Goal: Check status: Check status

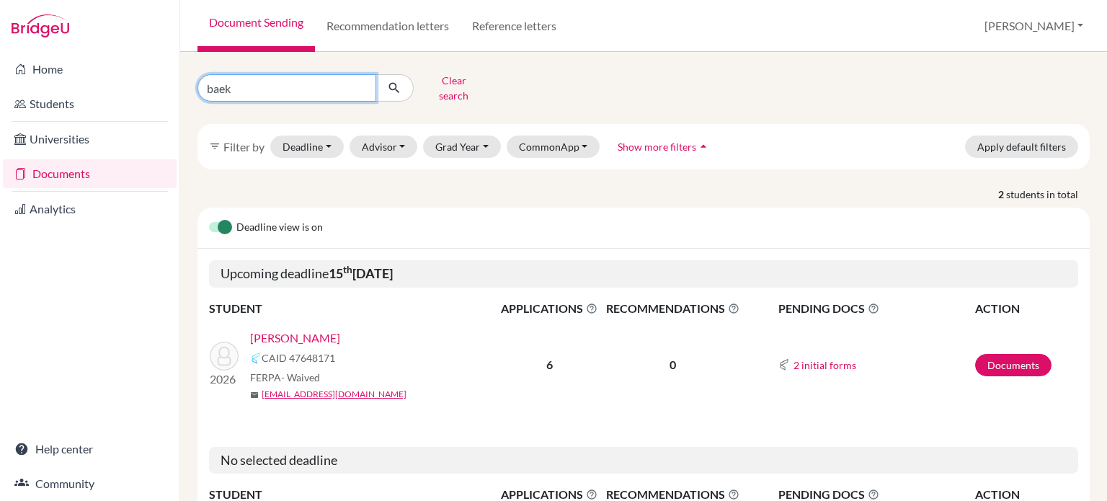
drag, startPoint x: 0, startPoint y: 0, endPoint x: 202, endPoint y: 100, distance: 225.3
click at [202, 100] on div "baek Clear search filter_list Filter by Deadline - Select a date range Or doubl…" at bounding box center [644, 332] width 892 height 527
type input "[PERSON_NAME]"
click button "submit" at bounding box center [395, 87] width 38 height 27
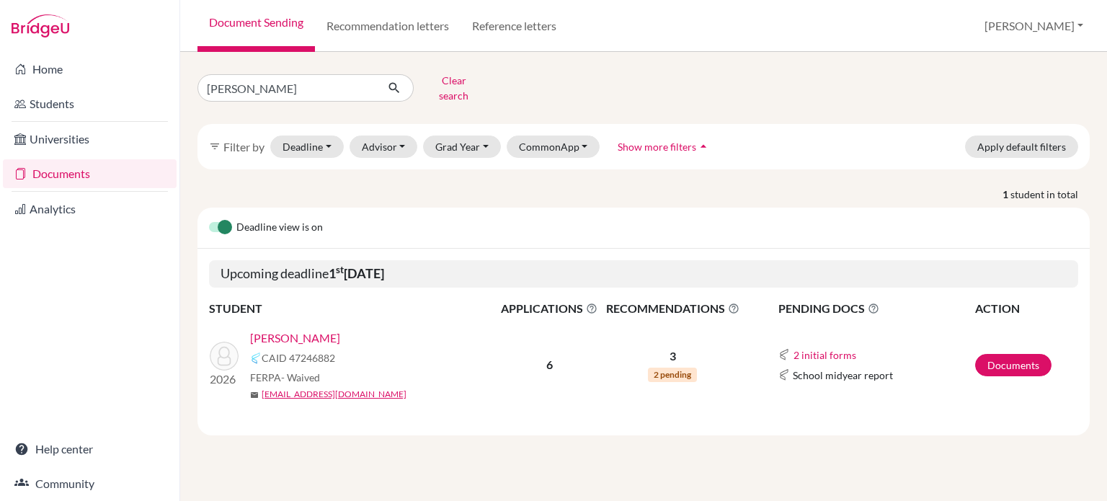
click at [297, 332] on link "Wang, Alice" at bounding box center [295, 337] width 90 height 17
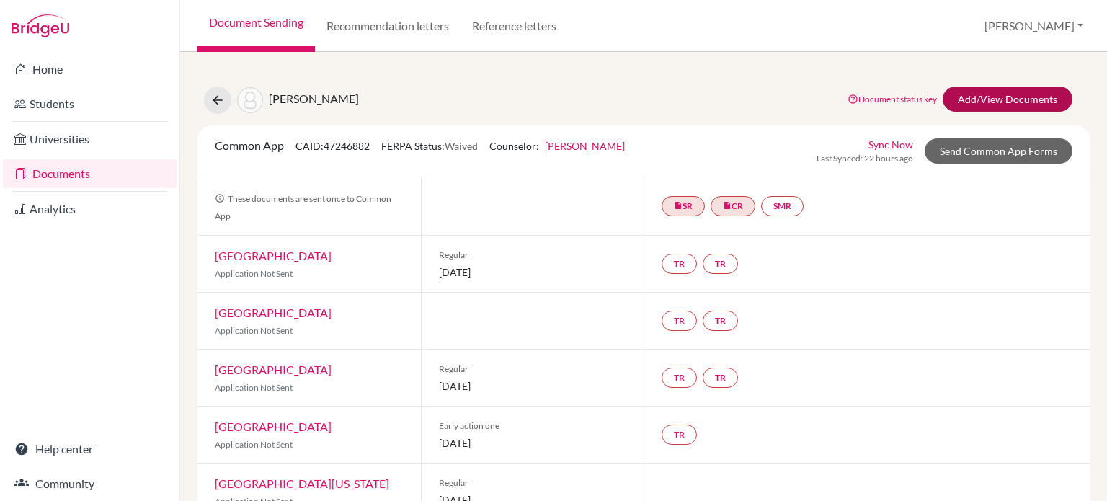
drag, startPoint x: 975, startPoint y: 83, endPoint x: 982, endPoint y: 90, distance: 9.7
click at [975, 83] on div "Wang, Alice Document status key TR Requirement. Document not uploaded yet. TR D…" at bounding box center [644, 322] width 892 height 507
click at [982, 94] on link "Add/View Documents" at bounding box center [1008, 99] width 130 height 25
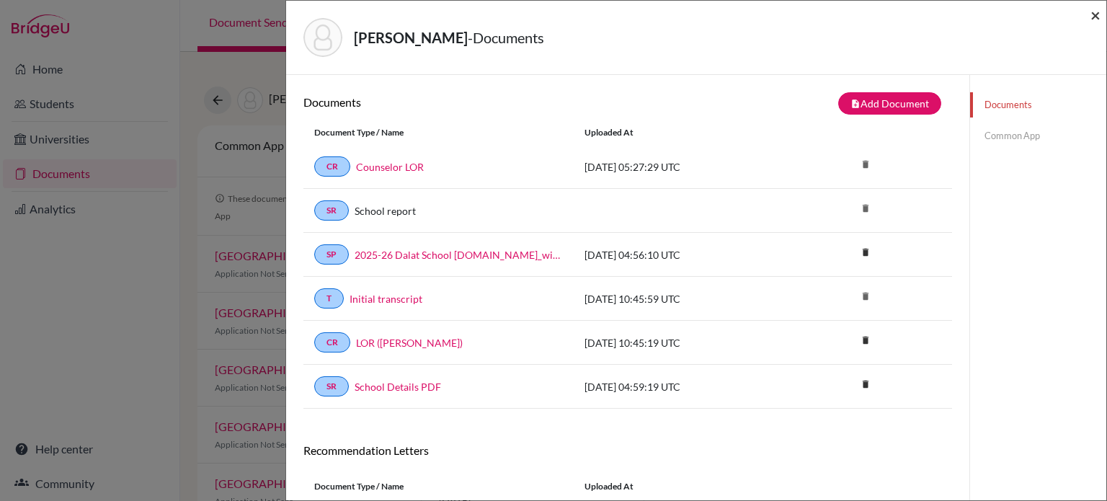
click at [1095, 19] on span "×" at bounding box center [1096, 14] width 10 height 21
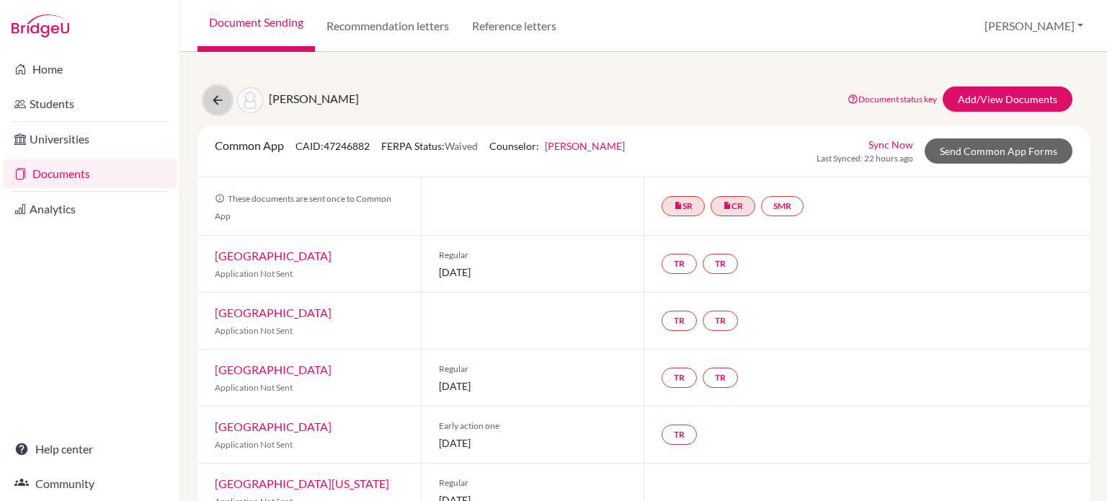
click at [218, 102] on icon at bounding box center [217, 100] width 14 height 14
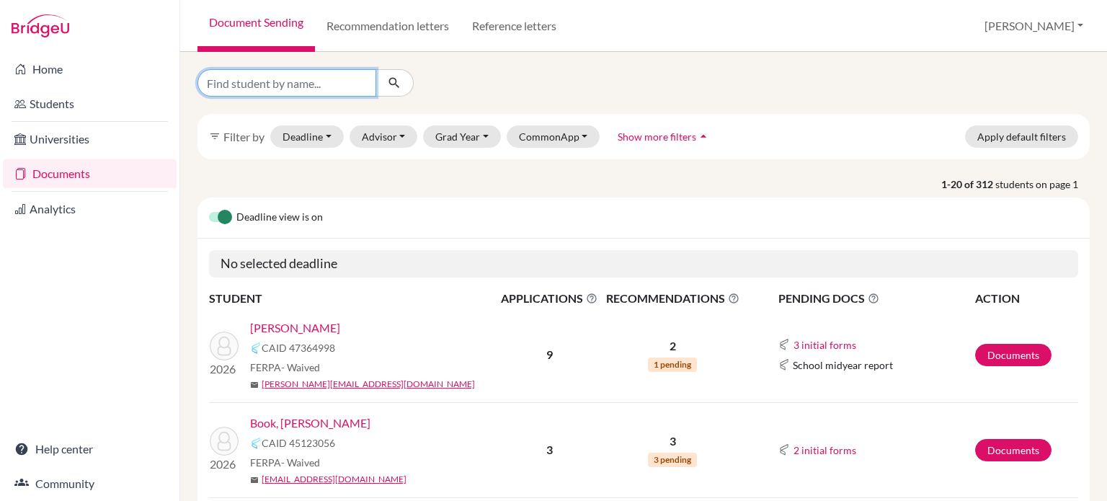
click at [328, 89] on input "Find student by name..." at bounding box center [287, 82] width 179 height 27
type input "eun"
click button "submit" at bounding box center [395, 82] width 38 height 27
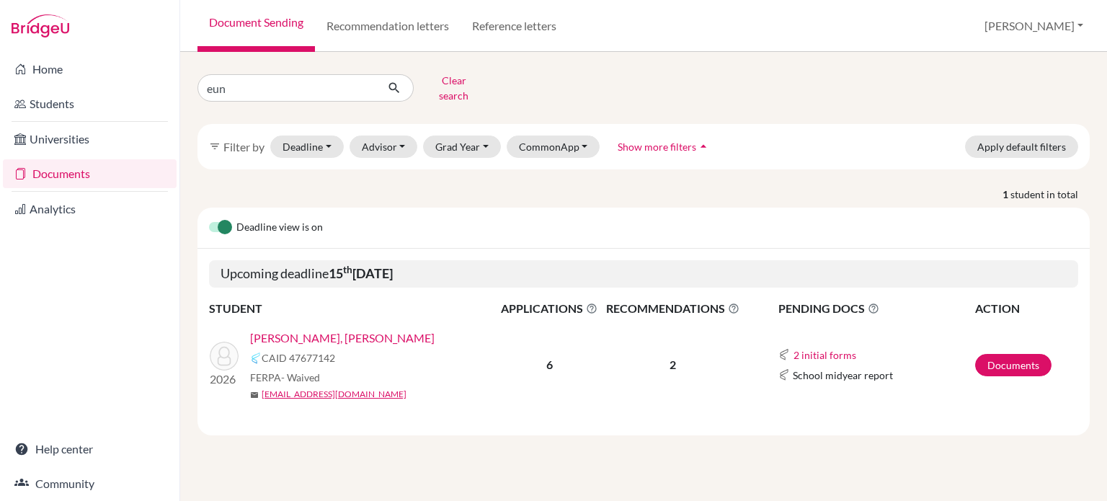
click at [309, 331] on link "[PERSON_NAME], [PERSON_NAME]" at bounding box center [342, 337] width 185 height 17
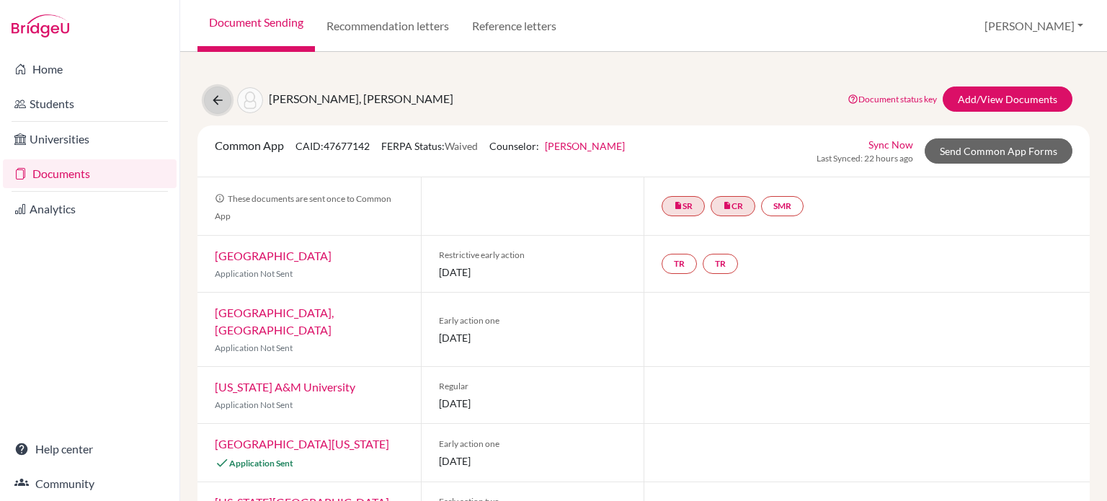
click at [216, 100] on icon at bounding box center [217, 100] width 14 height 14
